Goal: Task Accomplishment & Management: Use online tool/utility

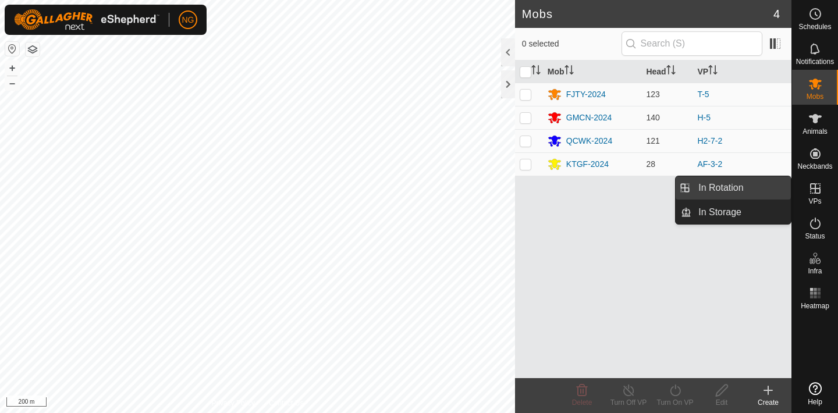
click at [761, 186] on link "In Rotation" at bounding box center [740, 187] width 99 height 23
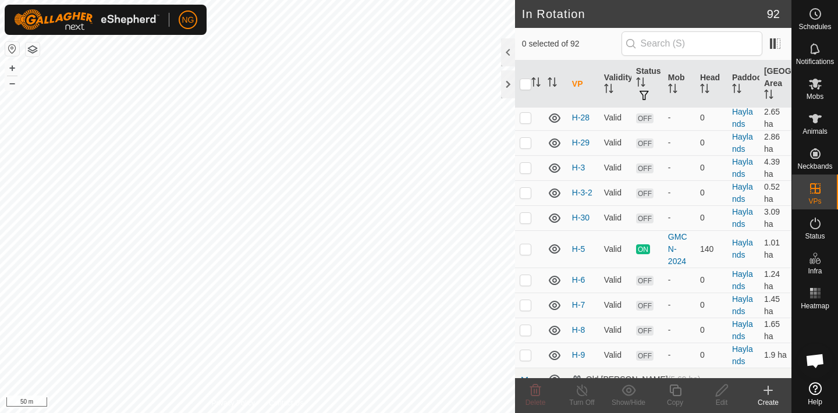
scroll to position [2179, 0]
click at [527, 280] on p-checkbox at bounding box center [526, 277] width 12 height 9
checkbox input "true"
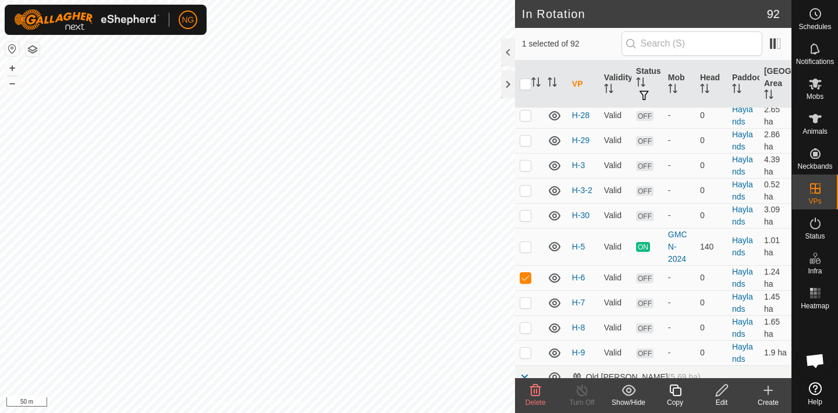
click at [720, 388] on icon at bounding box center [722, 391] width 12 height 12
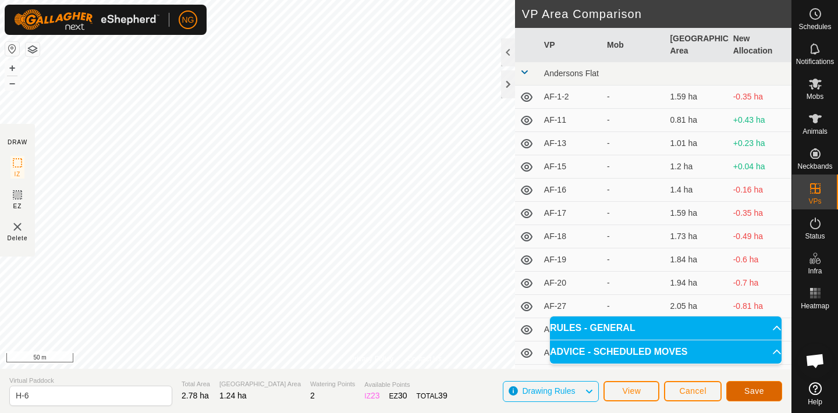
click at [760, 389] on span "Save" at bounding box center [754, 390] width 20 height 9
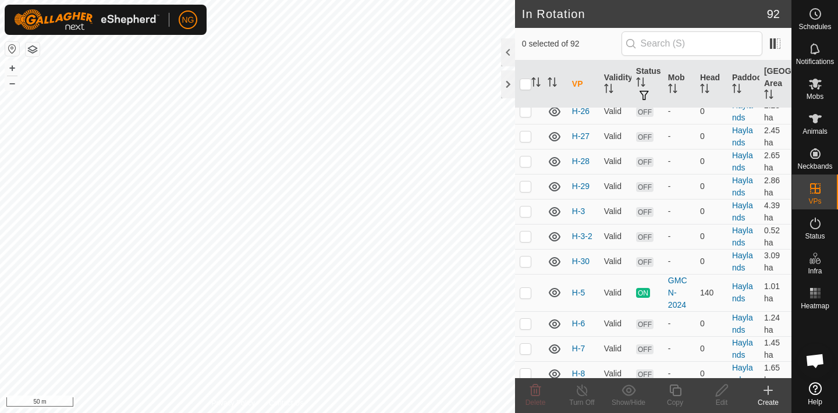
scroll to position [2150, 0]
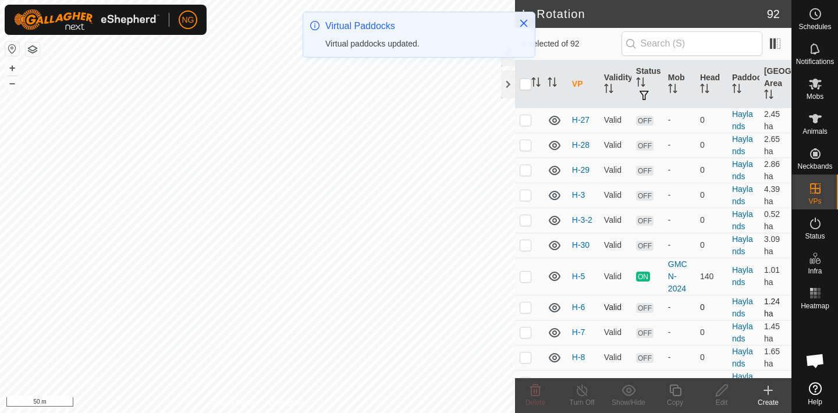
click at [527, 308] on p-checkbox at bounding box center [526, 307] width 12 height 9
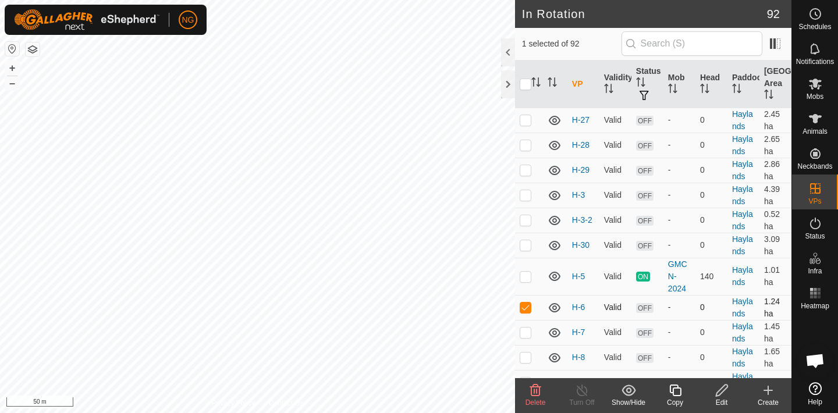
click at [527, 308] on p-checkbox at bounding box center [526, 307] width 12 height 9
checkbox input "false"
click at [534, 340] on div "In Rotation 92 0 selected of 92 VP Validity Status Mob Head Paddock Grazing Are…" at bounding box center [395, 206] width 791 height 413
click at [556, 228] on div "In Rotation 92 0 selected of 92 VP Validity Status Mob Head Paddock Grazing Are…" at bounding box center [395, 206] width 791 height 413
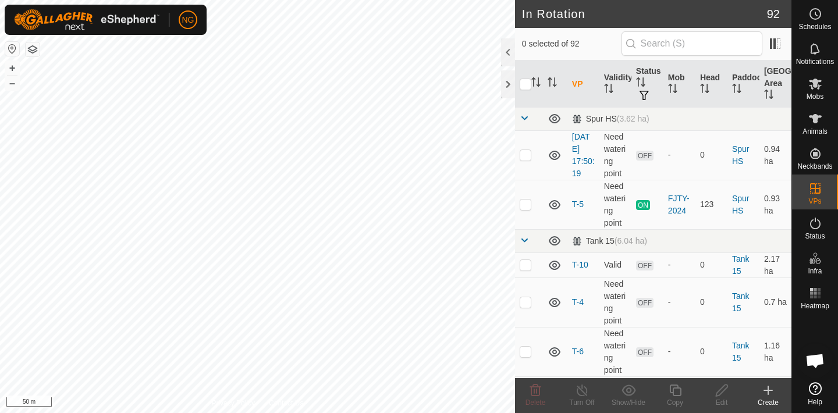
scroll to position [2614, 0]
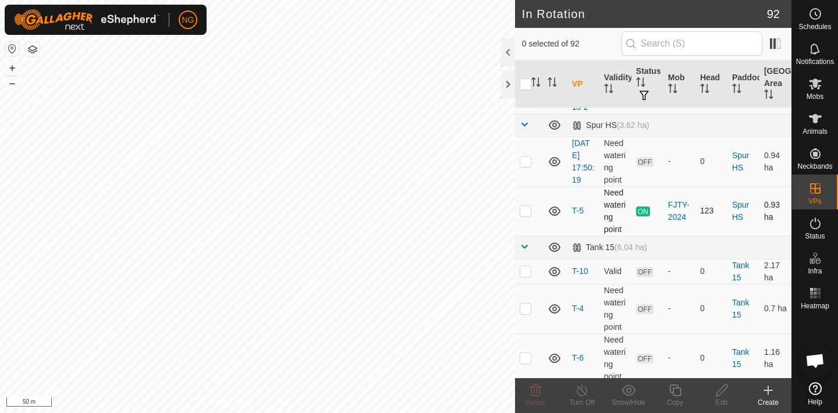
click at [523, 206] on p-checkbox at bounding box center [526, 210] width 12 height 9
checkbox input "false"
click at [527, 353] on p-checkbox at bounding box center [526, 357] width 12 height 9
checkbox input "true"
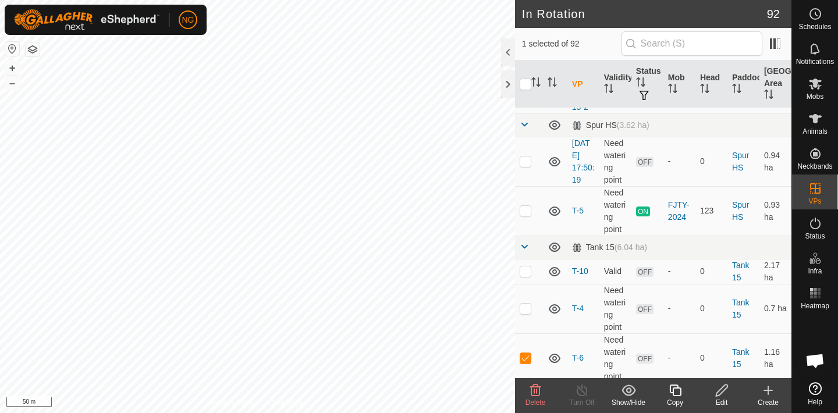
click at [719, 392] on icon at bounding box center [721, 390] width 15 height 14
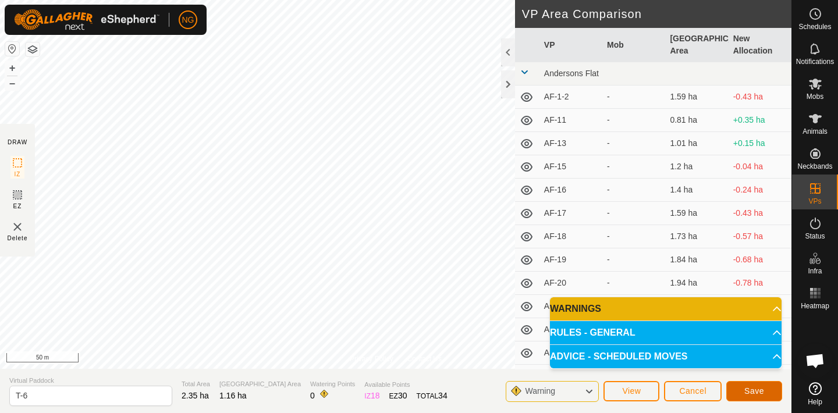
click at [748, 389] on span "Save" at bounding box center [754, 390] width 20 height 9
